Goal: Information Seeking & Learning: Learn about a topic

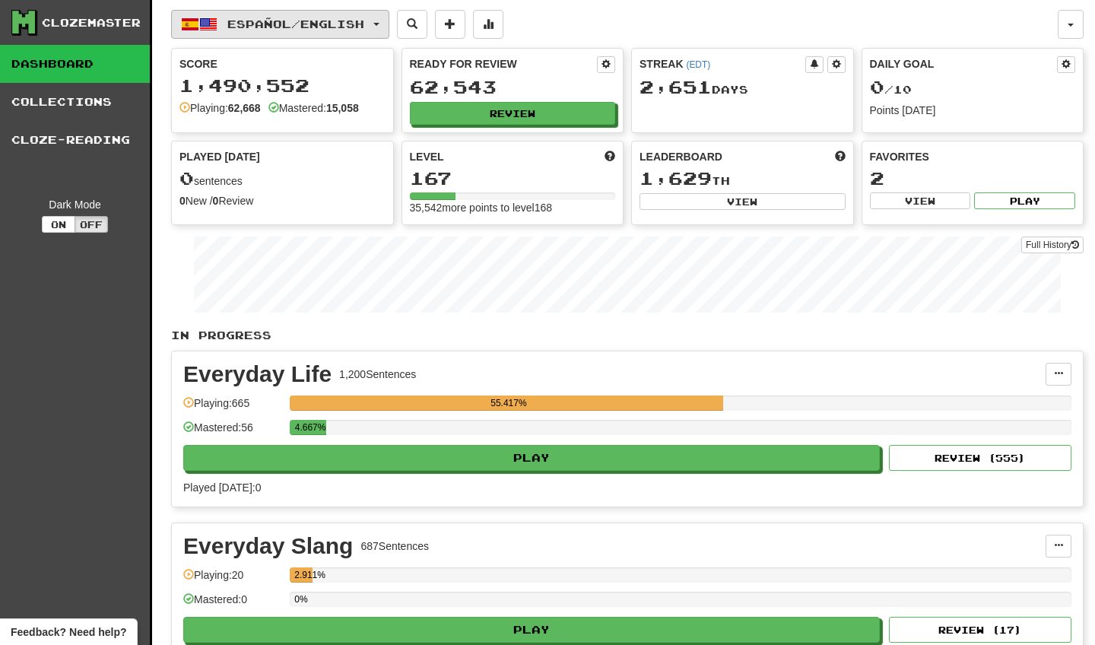
click at [380, 23] on span "button" at bounding box center [377, 24] width 6 height 3
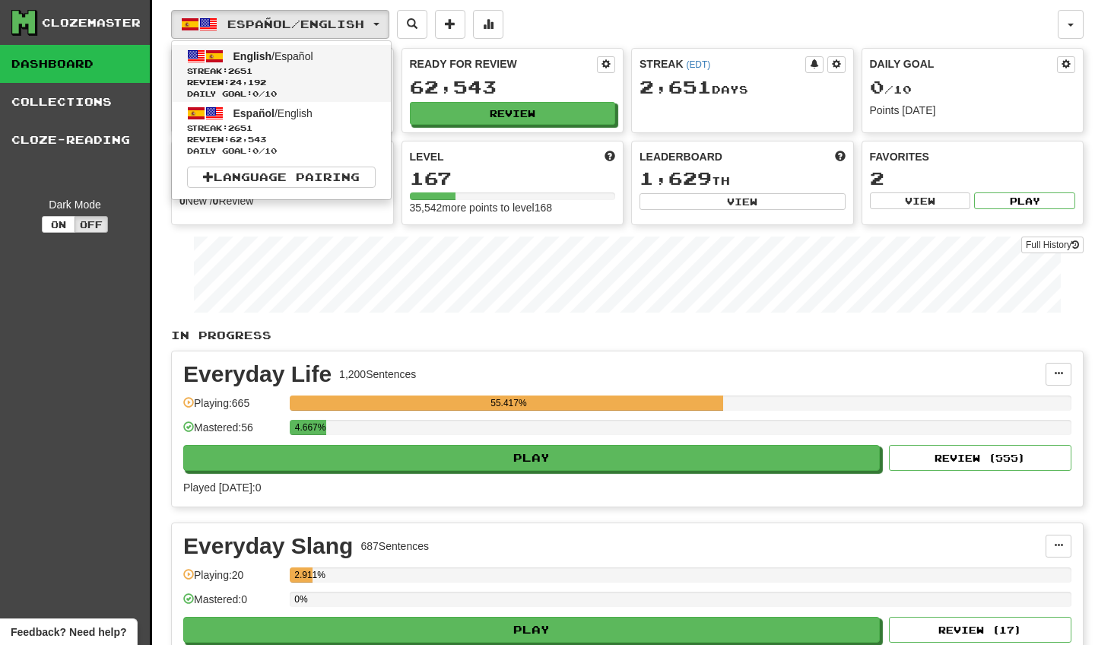
click at [311, 55] on span "English / Español" at bounding box center [274, 56] width 80 height 12
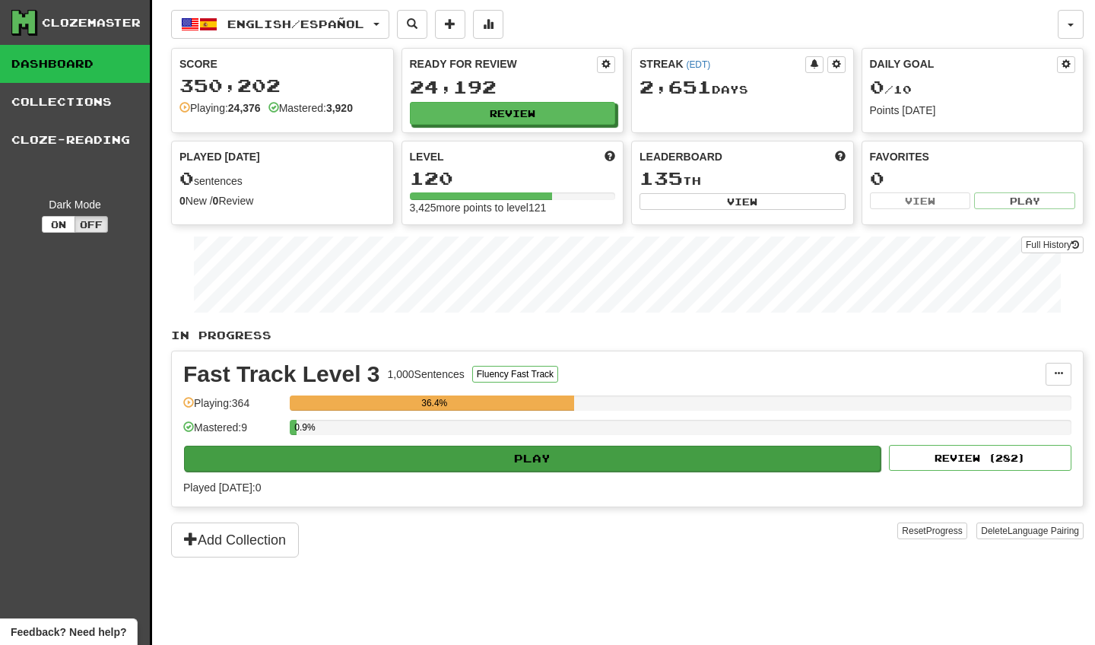
click at [514, 456] on button "Play" at bounding box center [532, 459] width 697 height 26
select select "**"
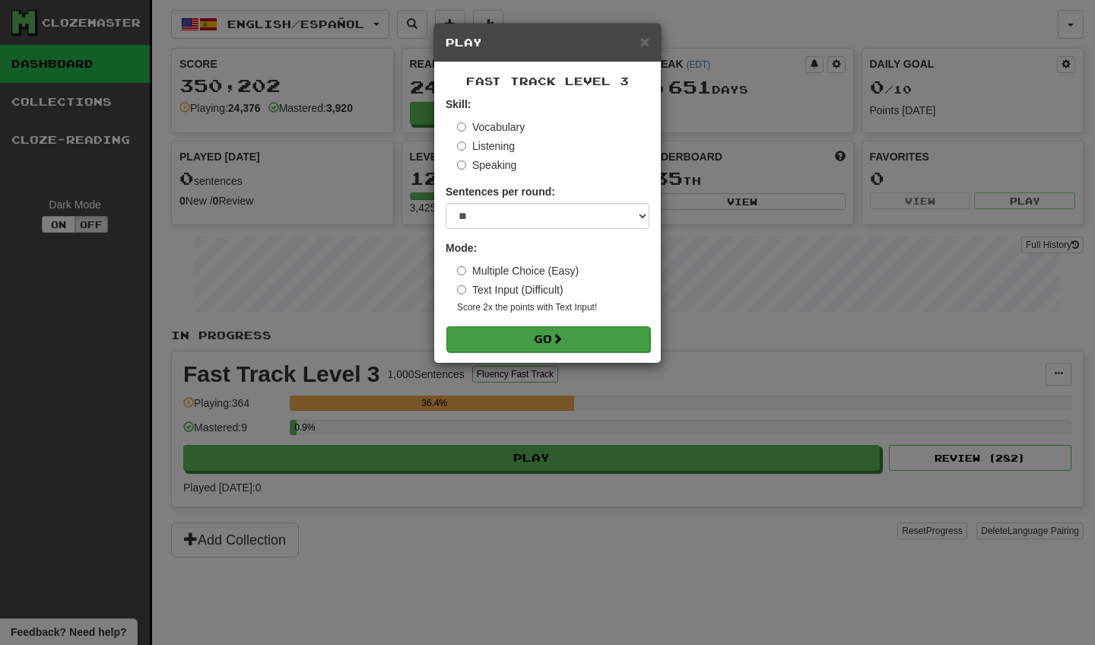
click at [536, 339] on button "Go" at bounding box center [549, 339] width 204 height 26
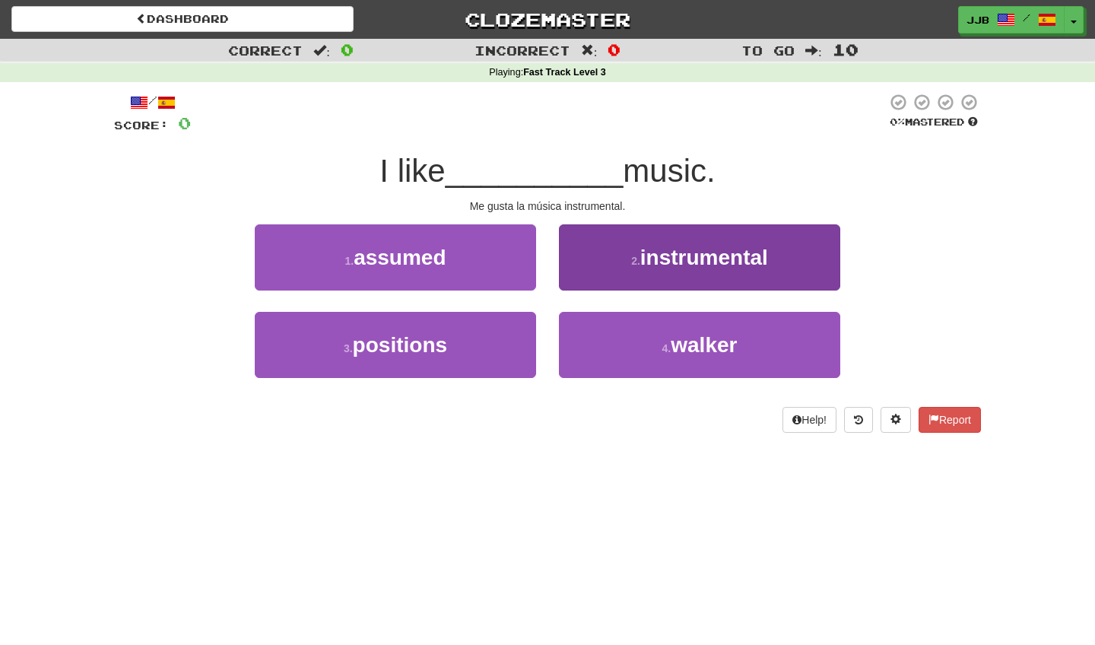
click at [672, 283] on button "2 . instrumental" at bounding box center [699, 257] width 281 height 66
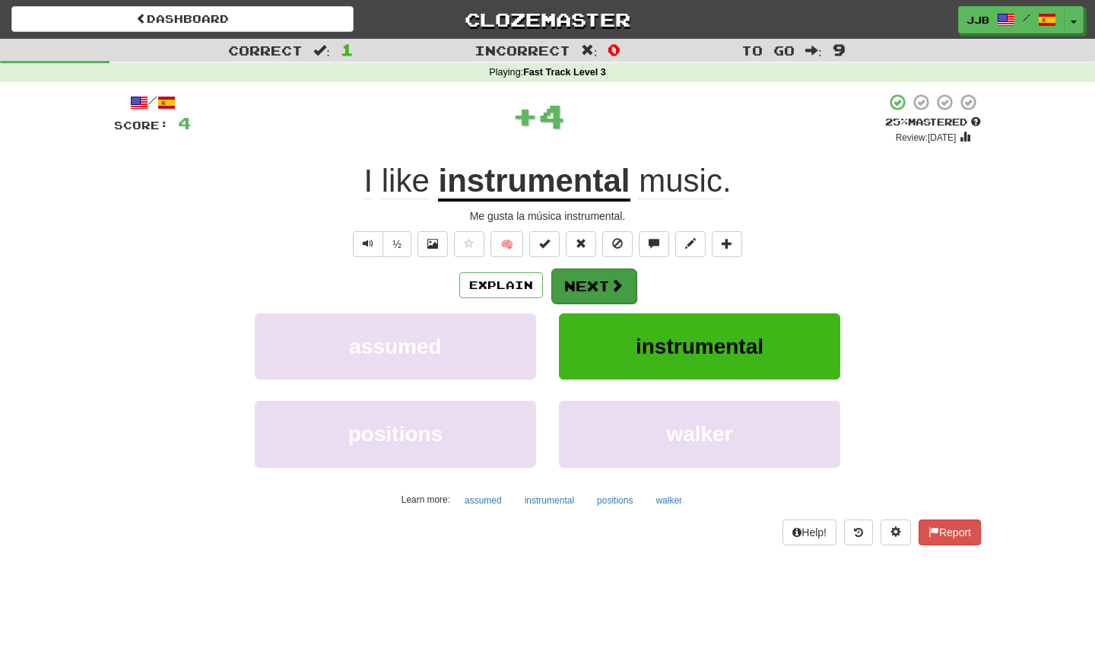
click at [599, 285] on button "Next" at bounding box center [594, 286] width 85 height 35
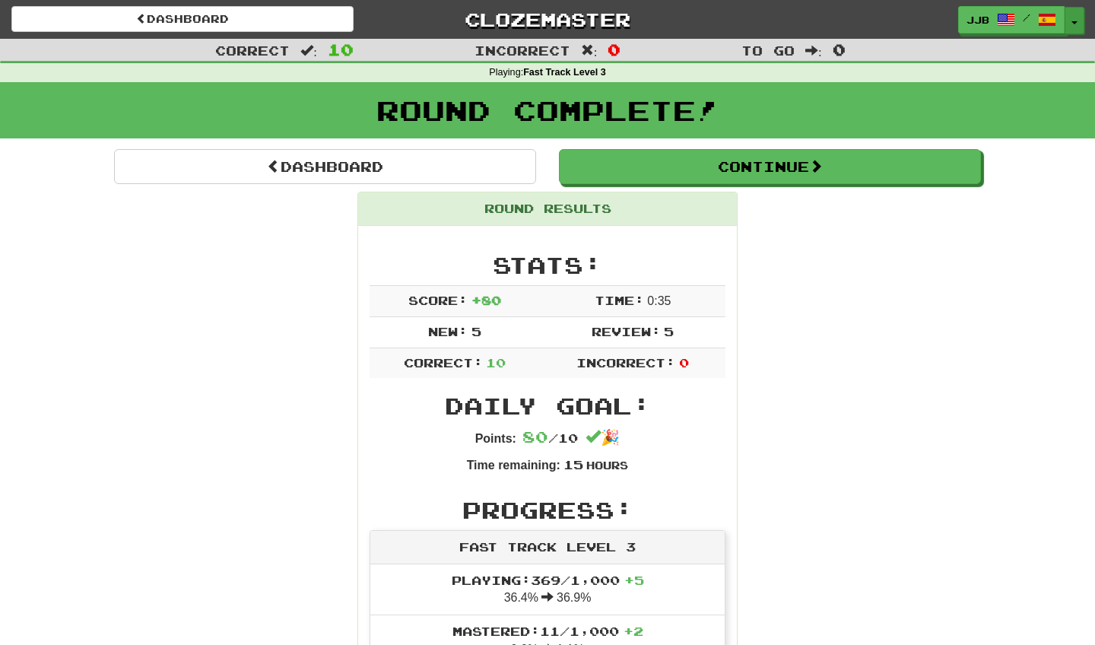
click at [1074, 25] on button "Toggle Dropdown" at bounding box center [1075, 20] width 20 height 27
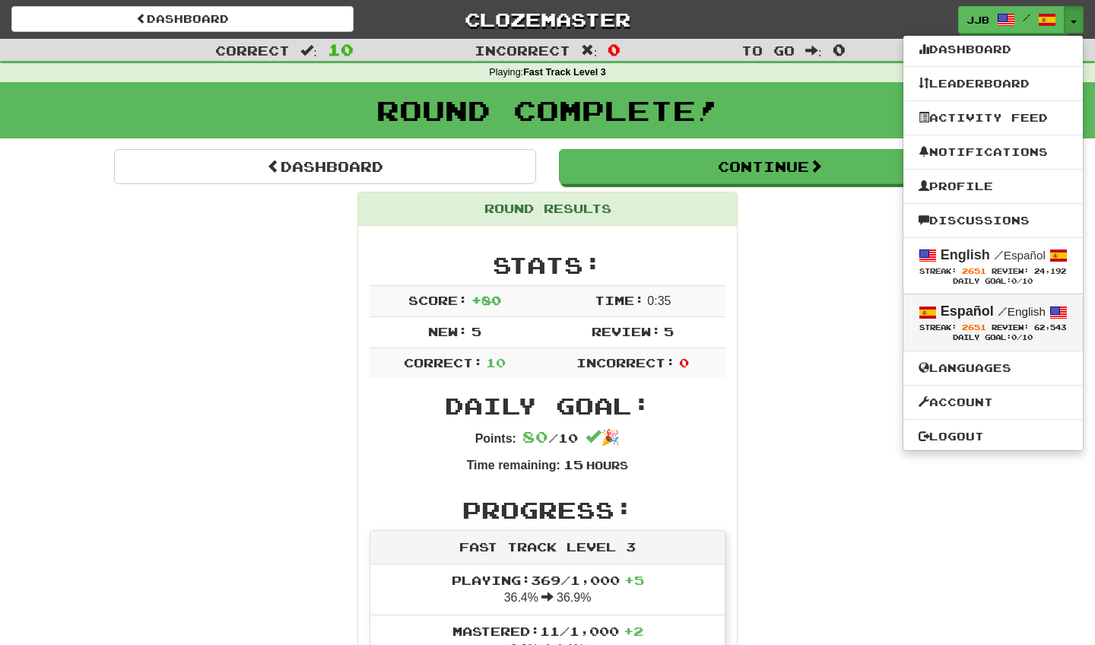
click at [975, 316] on strong "Español" at bounding box center [967, 311] width 53 height 15
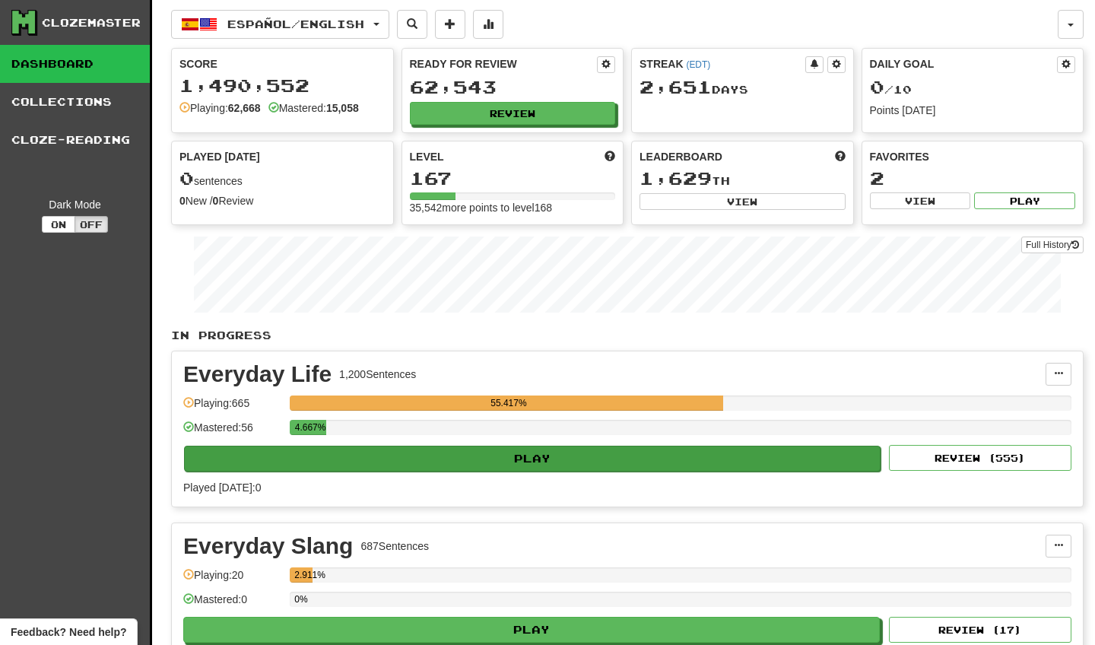
click at [658, 453] on button "Play" at bounding box center [532, 459] width 697 height 26
select select "**"
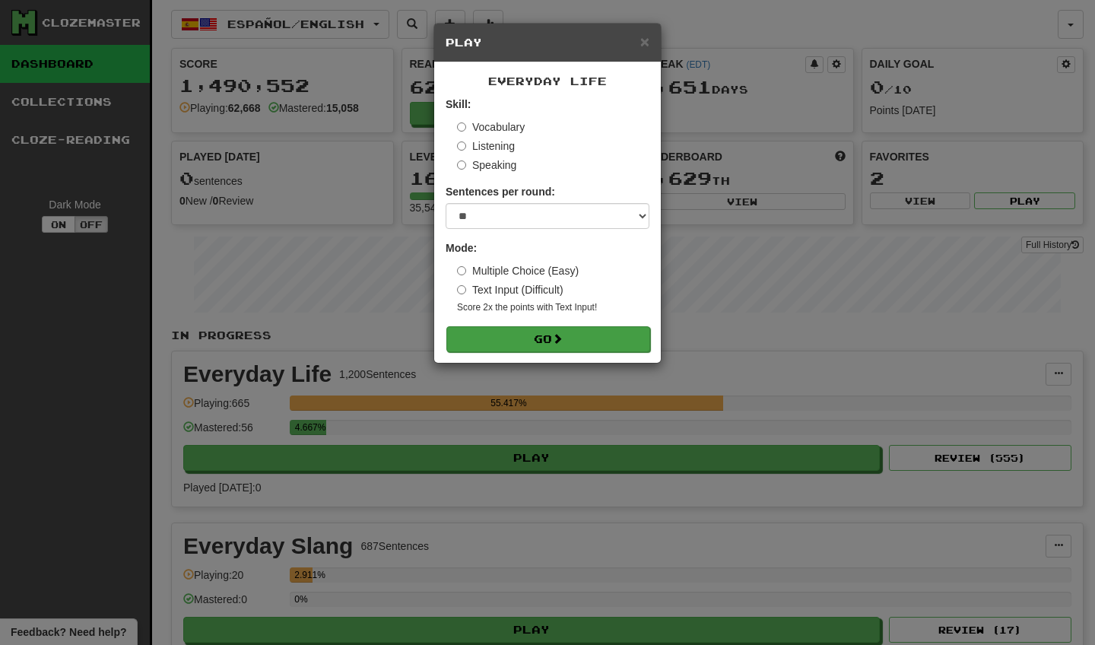
click at [616, 338] on button "Go" at bounding box center [549, 339] width 204 height 26
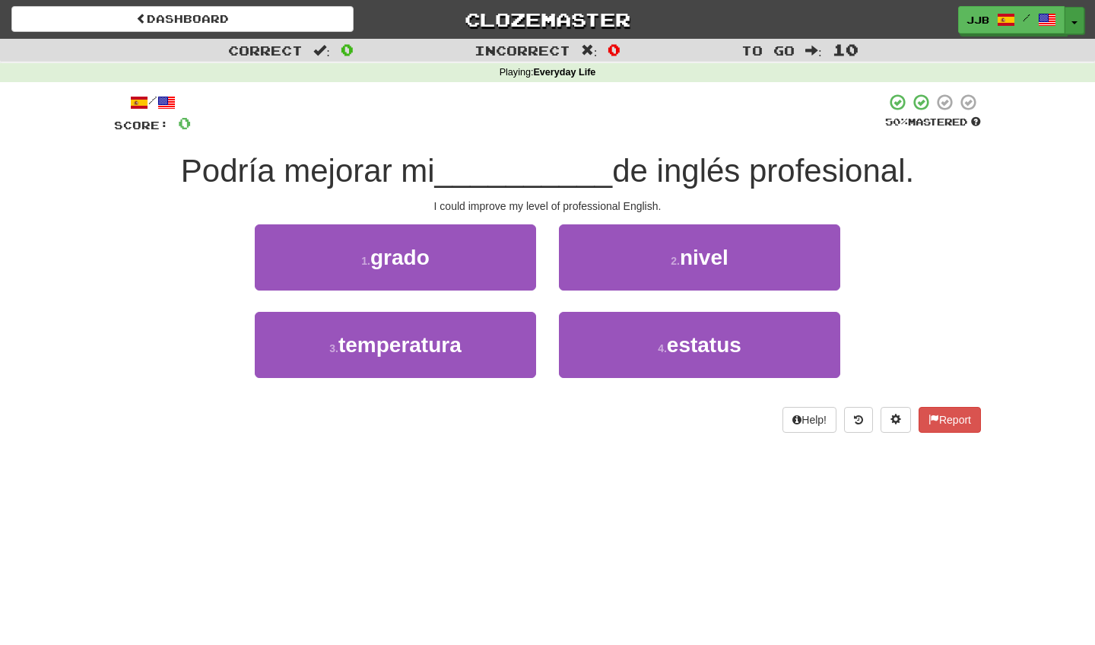
click at [1078, 21] on button "Toggle Dropdown" at bounding box center [1075, 20] width 20 height 27
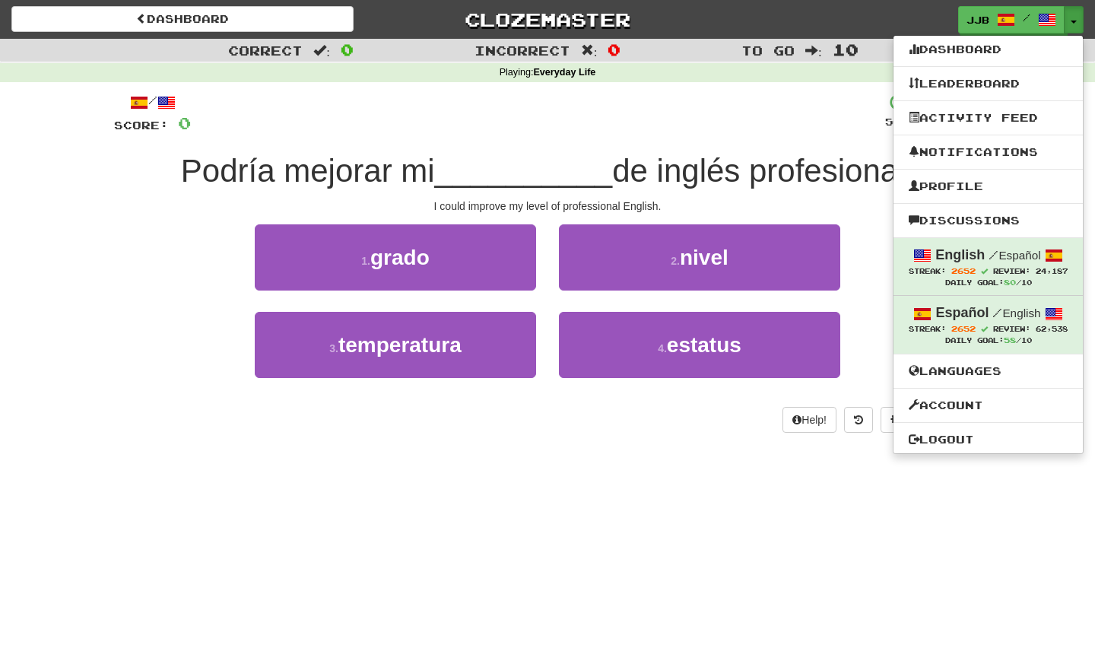
click at [575, 133] on div "/ Score: 0 50 % Mastered Podría mejorar mi __________ de inglés profesional. I …" at bounding box center [547, 263] width 867 height 340
